Goal: Find specific page/section: Find specific page/section

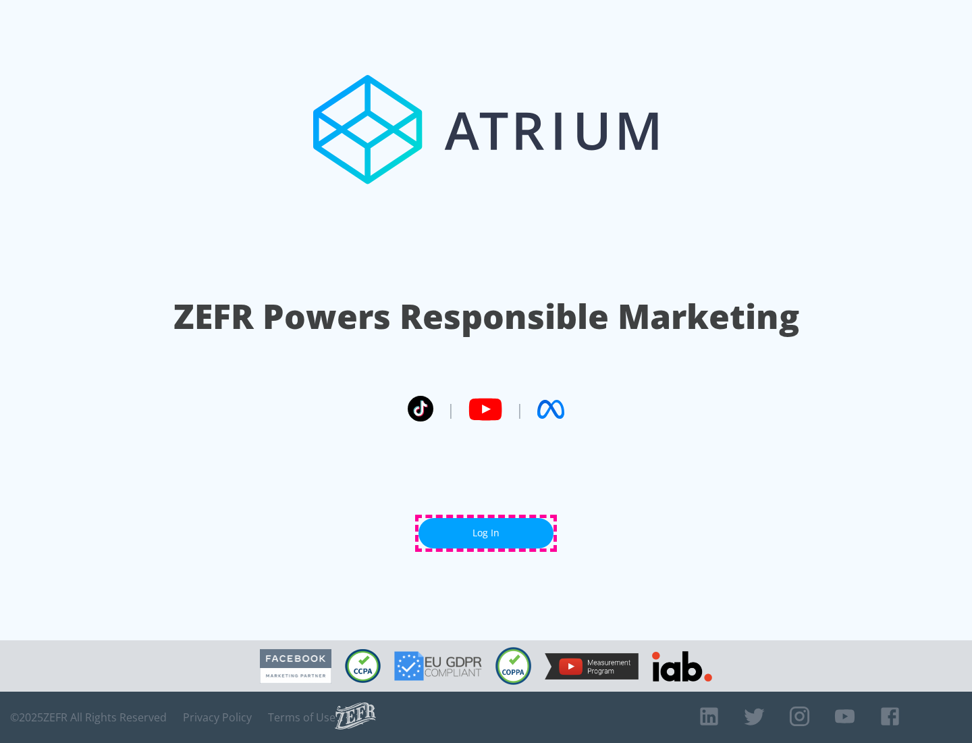
click at [486, 533] on link "Log In" at bounding box center [486, 533] width 135 height 30
